Goal: Information Seeking & Learning: Learn about a topic

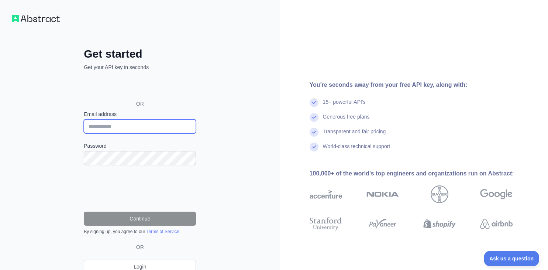
click at [148, 123] on input "Email address" at bounding box center [140, 126] width 112 height 14
type input "**********"
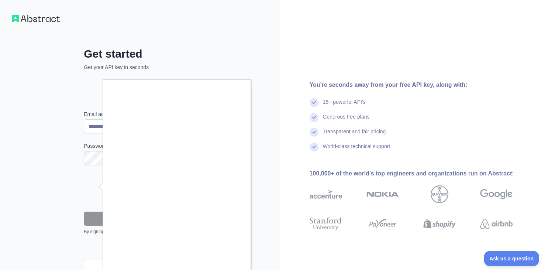
scroll to position [32, 0]
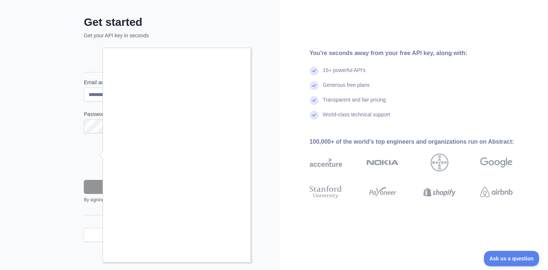
click at [274, 123] on div at bounding box center [274, 135] width 548 height 270
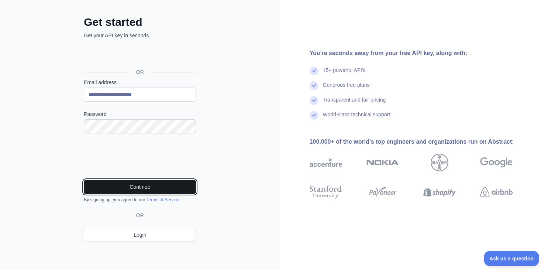
click at [148, 188] on button "Continue" at bounding box center [140, 187] width 112 height 14
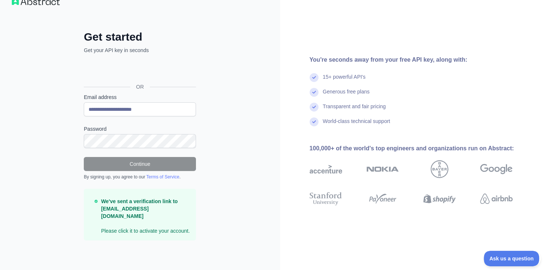
scroll to position [8, 0]
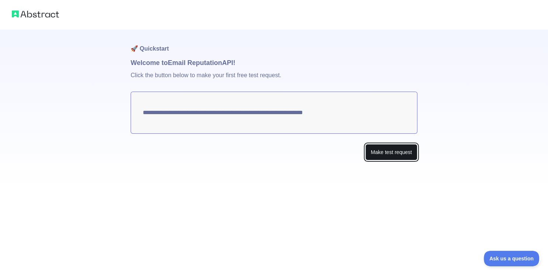
click at [392, 149] on button "Make test request" at bounding box center [391, 152] width 52 height 17
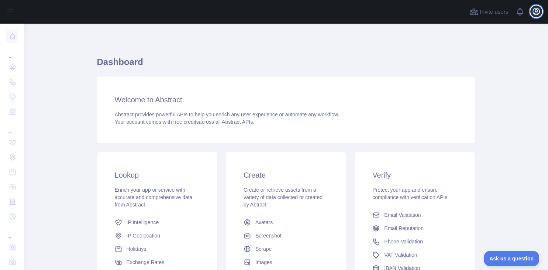
click at [535, 8] on icon "button" at bounding box center [536, 11] width 7 height 7
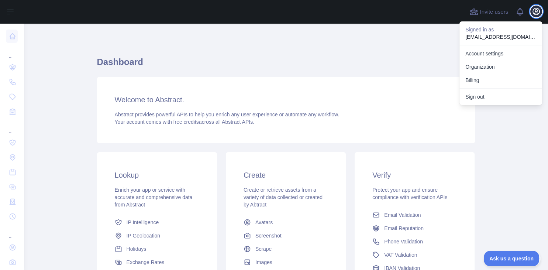
click at [535, 8] on icon "button" at bounding box center [536, 11] width 7 height 7
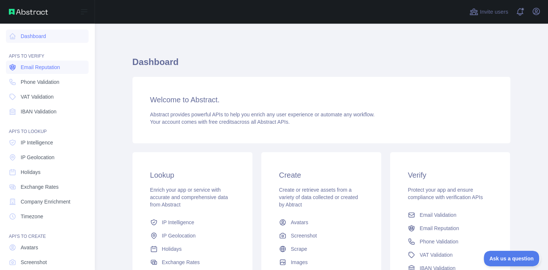
click at [51, 69] on span "Email Reputation" at bounding box center [40, 66] width 39 height 7
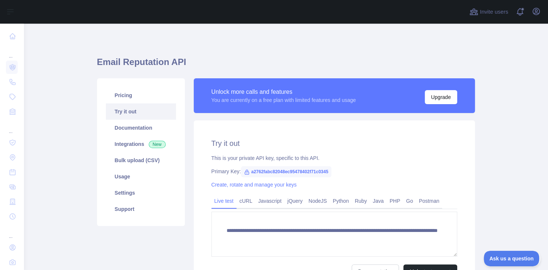
scroll to position [48, 0]
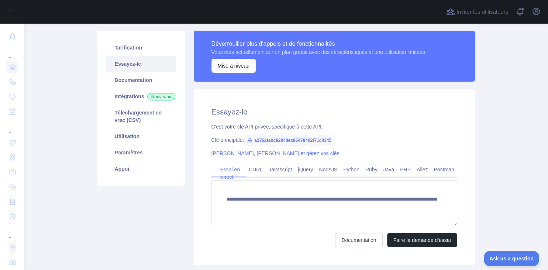
drag, startPoint x: 249, startPoint y: 140, endPoint x: 269, endPoint y: 135, distance: 20.5
click at [269, 135] on span "a2762fabc82048ec95478402f71c0345" at bounding box center [289, 140] width 90 height 11
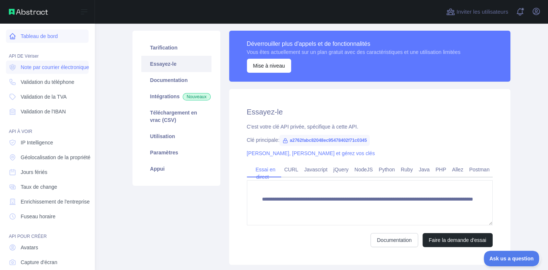
click at [18, 33] on link "Tableau de bord" at bounding box center [47, 36] width 83 height 13
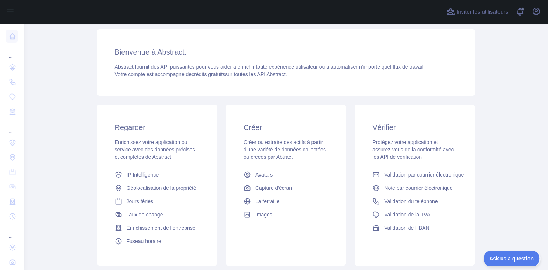
scroll to position [96, 0]
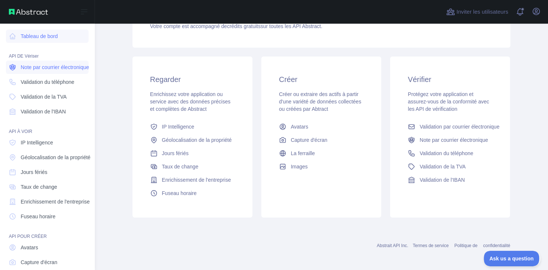
click at [50, 69] on span "Note par courrier électronique" at bounding box center [55, 66] width 68 height 7
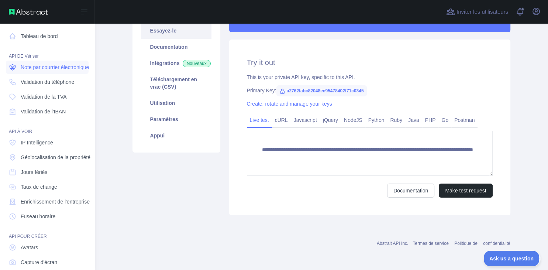
scroll to position [10, 0]
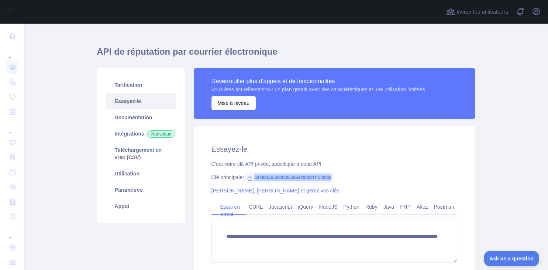
drag, startPoint x: 332, startPoint y: 177, endPoint x: 249, endPoint y: 179, distance: 83.0
click at [249, 179] on span "a2762fabc82048ec95478402f71c0345" at bounding box center [289, 177] width 90 height 11
copy span "a2762fabc82048ec95478402f71c0345"
click at [293, 175] on span "a2762fabc82048ec95478402f71c0345" at bounding box center [289, 177] width 90 height 11
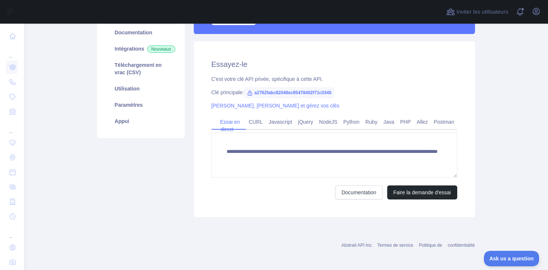
scroll to position [47, 0]
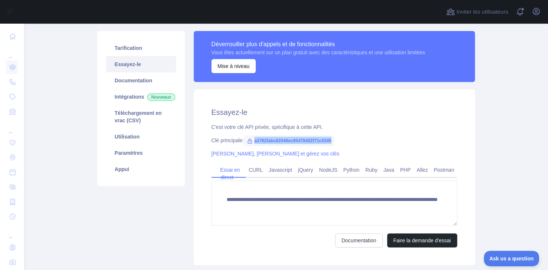
drag, startPoint x: 254, startPoint y: 139, endPoint x: 335, endPoint y: 140, distance: 81.2
click at [335, 140] on div "Clé principale: a2762fabc82048ec95478402f71c0345" at bounding box center [334, 139] width 246 height 7
copy span "a2762fabc82048ec95478402f71c0345"
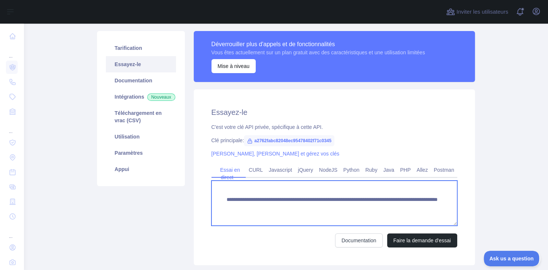
drag, startPoint x: 225, startPoint y: 199, endPoint x: 425, endPoint y: 210, distance: 199.5
click at [425, 210] on textarea "**********" at bounding box center [334, 202] width 246 height 45
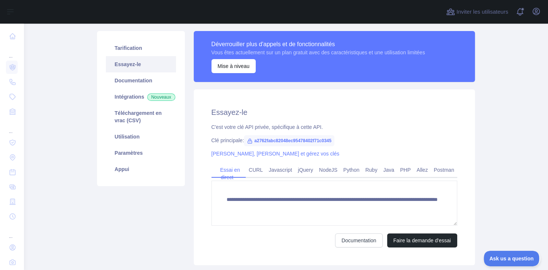
click at [257, 148] on div "**********" at bounding box center [334, 177] width 281 height 176
drag, startPoint x: 253, startPoint y: 139, endPoint x: 339, endPoint y: 136, distance: 85.2
click at [339, 136] on div "Clé principale: a2762fabc82048ec95478402f71c0345" at bounding box center [334, 139] width 246 height 7
copy span "a2762fabc82048ec95478402f71c0345"
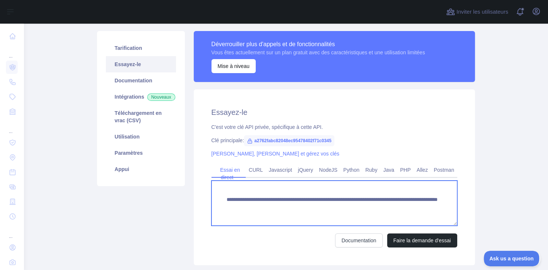
drag, startPoint x: 224, startPoint y: 198, endPoint x: 418, endPoint y: 210, distance: 194.8
click at [418, 210] on textarea "**********" at bounding box center [334, 202] width 246 height 45
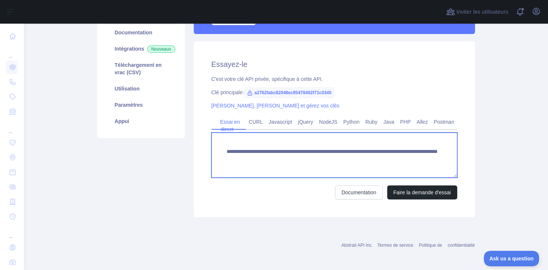
paste textarea "****"
type textarea "**********"
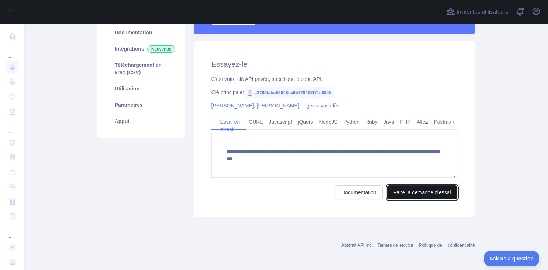
click at [411, 191] on button "Faire la demande d'essai" at bounding box center [422, 192] width 70 height 14
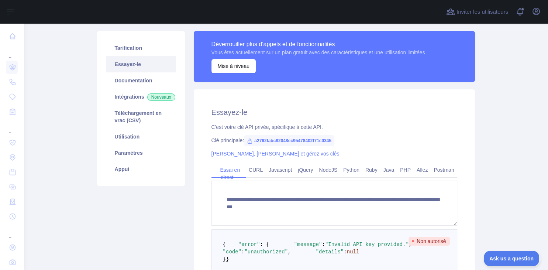
scroll to position [0, 0]
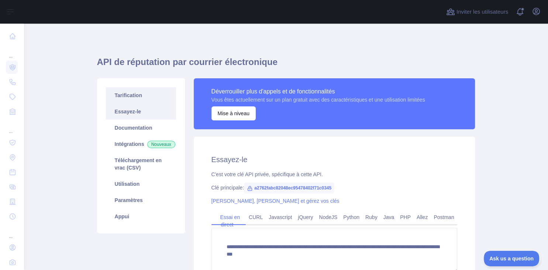
click at [127, 94] on link "Tarification" at bounding box center [141, 95] width 70 height 16
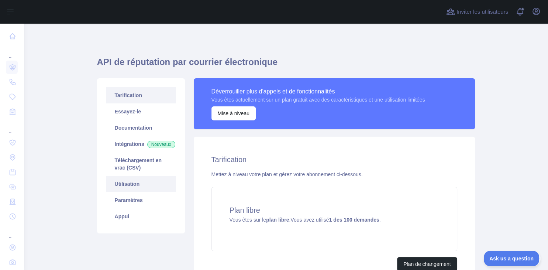
click at [136, 192] on link "Utilisation" at bounding box center [141, 184] width 70 height 16
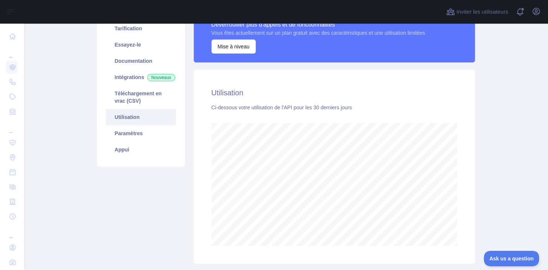
scroll to position [246, 524]
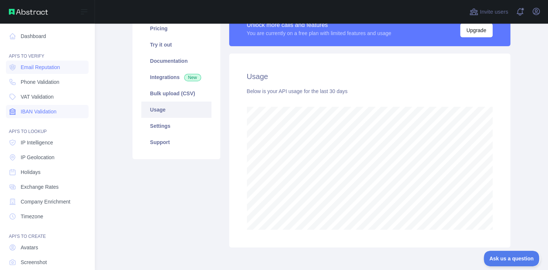
click at [57, 108] on link "IBAN Validation" at bounding box center [47, 111] width 83 height 13
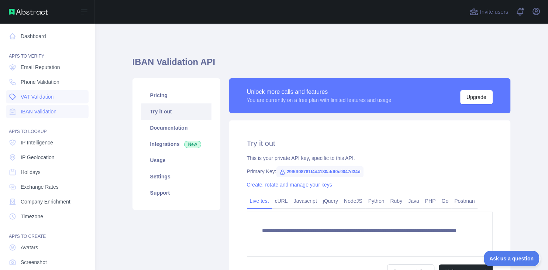
click at [56, 98] on link "VAT Validation" at bounding box center [47, 96] width 83 height 13
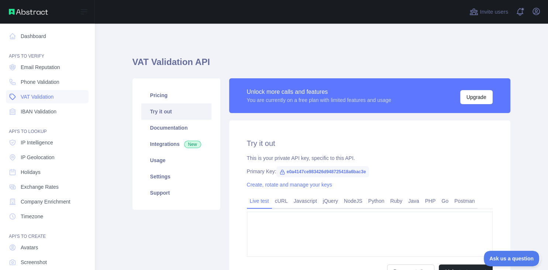
type textarea "**********"
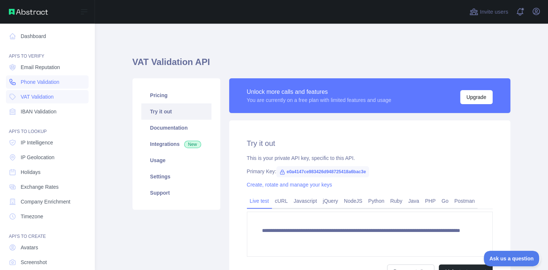
click at [54, 82] on span "Phone Validation" at bounding box center [40, 81] width 39 height 7
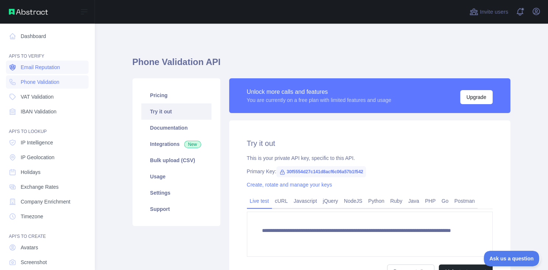
click at [54, 65] on span "Email Reputation" at bounding box center [40, 66] width 39 height 7
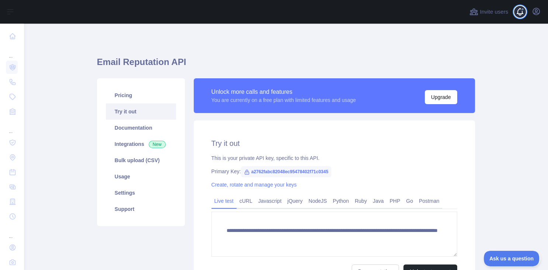
click at [522, 11] on span at bounding box center [522, 9] width 4 height 4
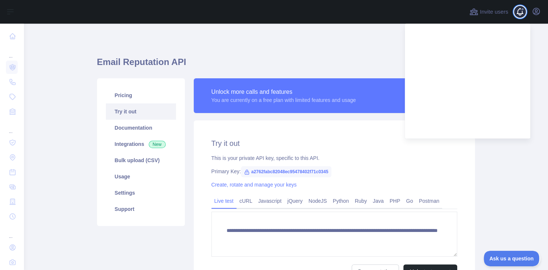
click at [520, 10] on span at bounding box center [522, 12] width 15 height 24
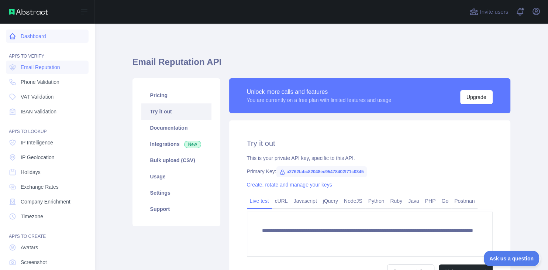
click at [35, 39] on link "Dashboard" at bounding box center [47, 36] width 83 height 13
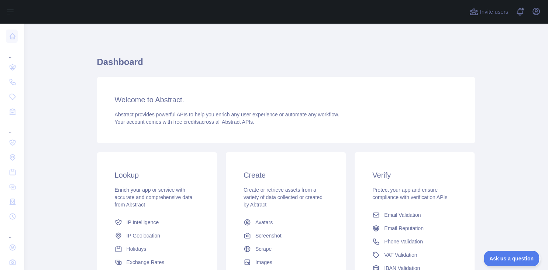
scroll to position [48, 0]
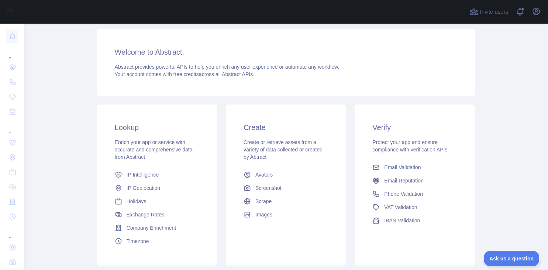
click at [430, 143] on span "Protect your app and ensure compliance with verification APIs" at bounding box center [409, 145] width 75 height 13
click at [397, 165] on span "Email Validation" at bounding box center [402, 166] width 37 height 7
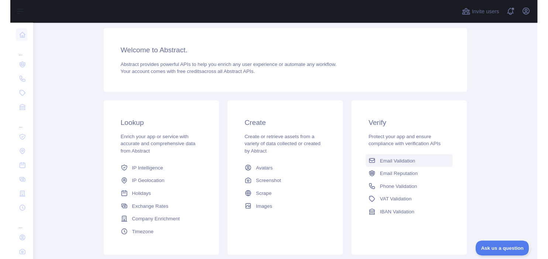
scroll to position [10, 0]
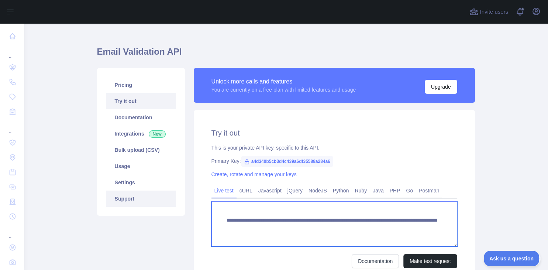
drag, startPoint x: 422, startPoint y: 231, endPoint x: 132, endPoint y: 200, distance: 291.9
click at [211, 201] on textarea "**********" at bounding box center [334, 223] width 246 height 45
